Goal: Task Accomplishment & Management: Manage account settings

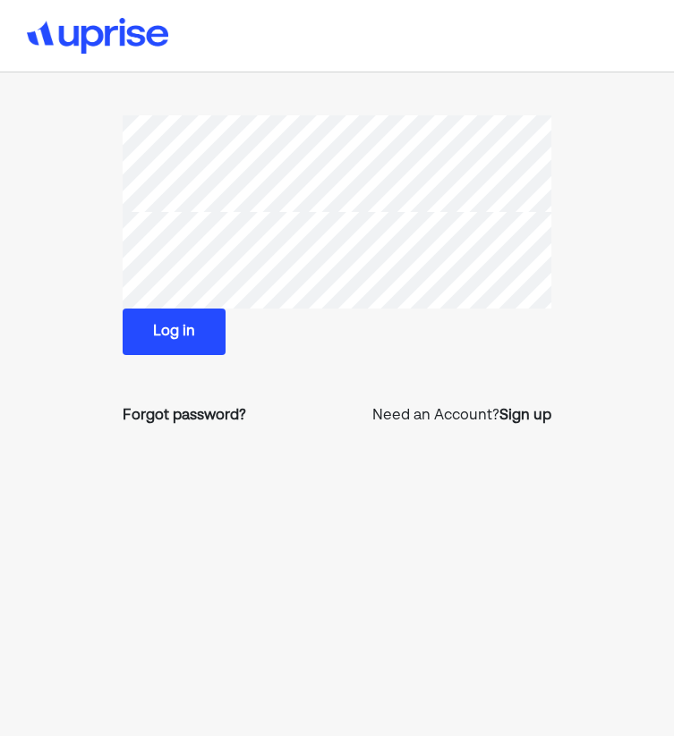
click at [171, 318] on button "Log in" at bounding box center [174, 332] width 103 height 47
click at [191, 321] on button "Log in" at bounding box center [174, 332] width 103 height 47
click at [196, 417] on div "Forgot password?" at bounding box center [184, 415] width 123 height 21
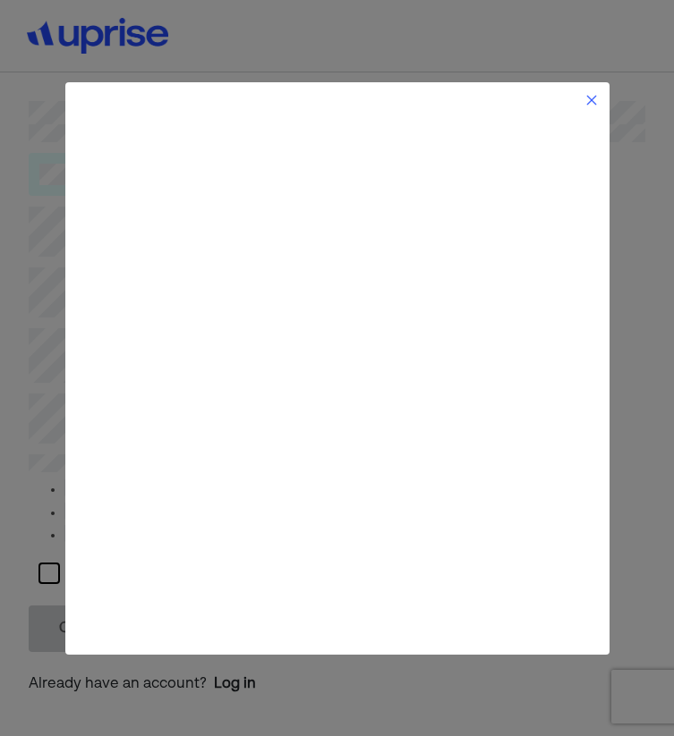
click at [590, 99] on img at bounding box center [591, 100] width 14 height 14
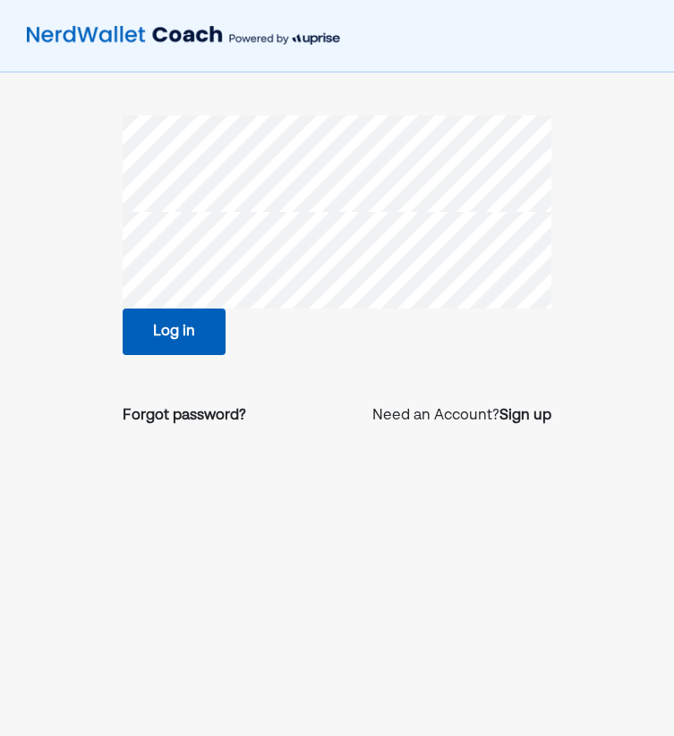
click at [158, 332] on button "Log in" at bounding box center [174, 332] width 103 height 47
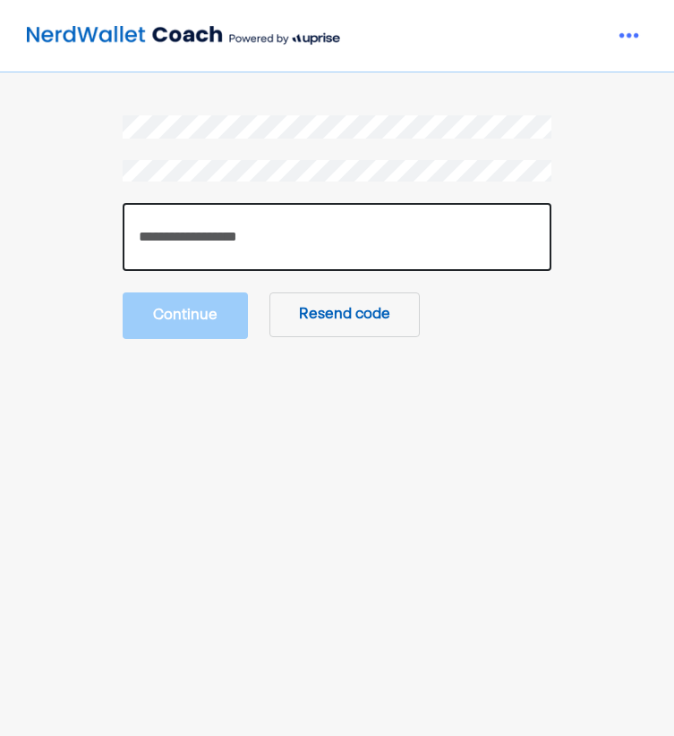
click at [230, 231] on input "number" at bounding box center [337, 237] width 429 height 68
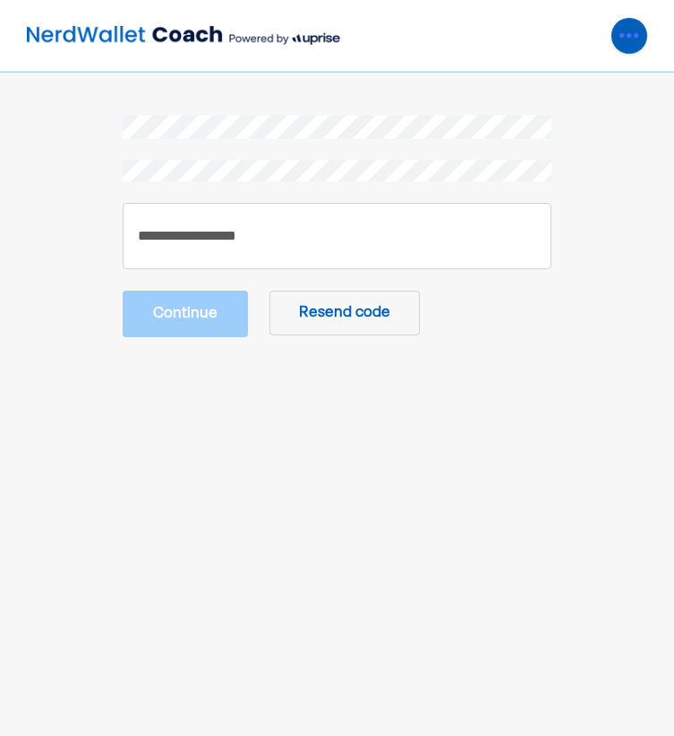
click at [630, 52] on img at bounding box center [629, 36] width 36 height 36
click at [564, 72] on div "Settings" at bounding box center [562, 77] width 57 height 21
click at [130, 11] on div at bounding box center [337, 36] width 674 height 72
click at [127, 36] on img at bounding box center [183, 36] width 313 height 36
click at [630, 37] on img at bounding box center [629, 36] width 36 height 36
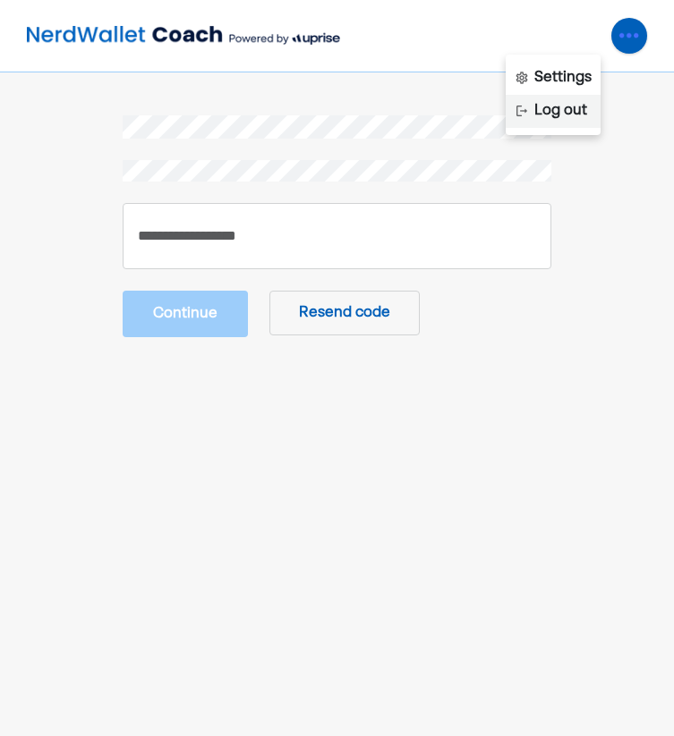
click at [546, 115] on div "Log out" at bounding box center [560, 110] width 53 height 21
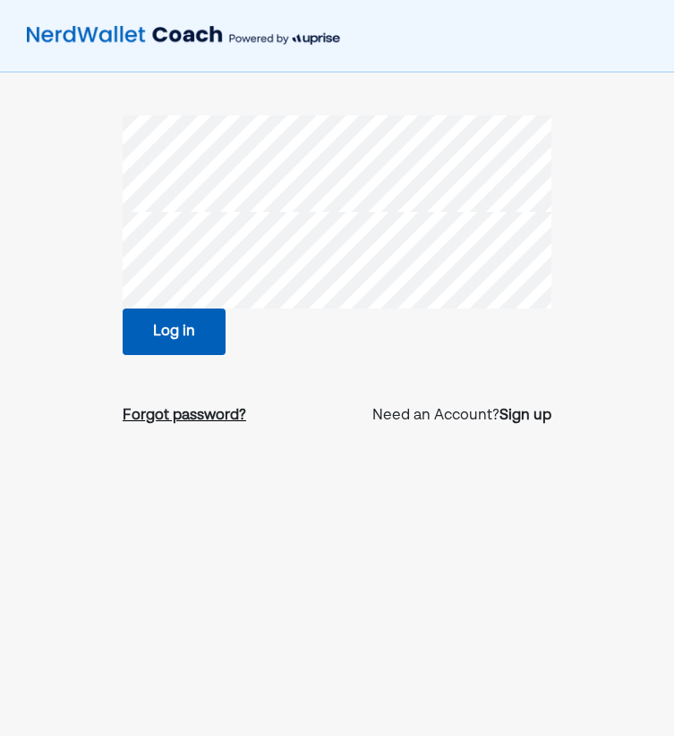
click at [222, 413] on div "Forgot password?" at bounding box center [184, 415] width 123 height 21
click at [178, 38] on img at bounding box center [183, 36] width 313 height 36
